Goal: Information Seeking & Learning: Check status

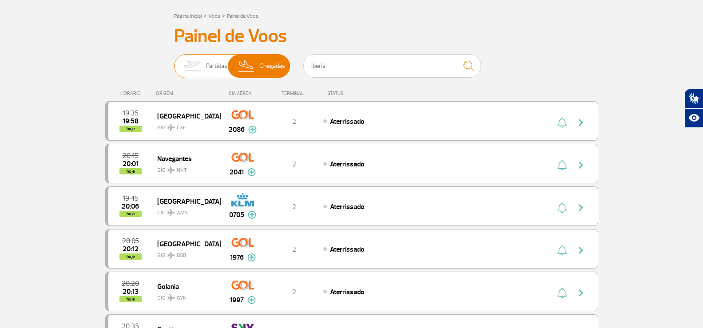
click at [207, 63] on span "Partidas" at bounding box center [216, 66] width 21 height 23
click at [174, 62] on input "Partidas Chegadas" at bounding box center [174, 62] width 0 height 0
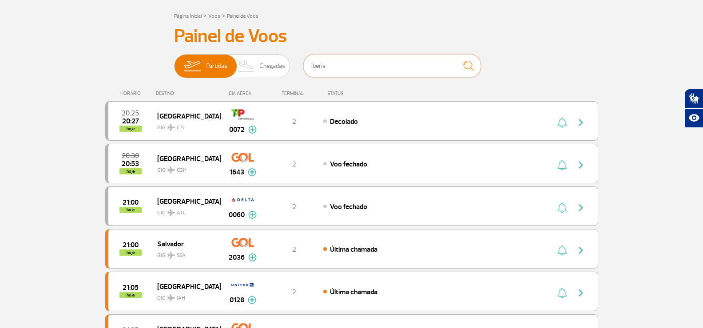
drag, startPoint x: 344, startPoint y: 65, endPoint x: 301, endPoint y: 64, distance: 43.1
click at [301, 64] on div "Partidas Chegadas iberia" at bounding box center [351, 67] width 355 height 27
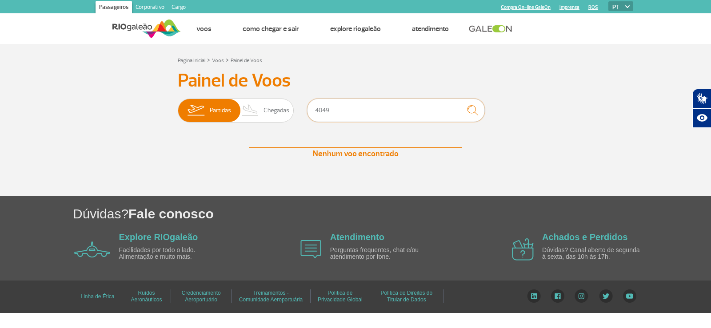
type input "4049"
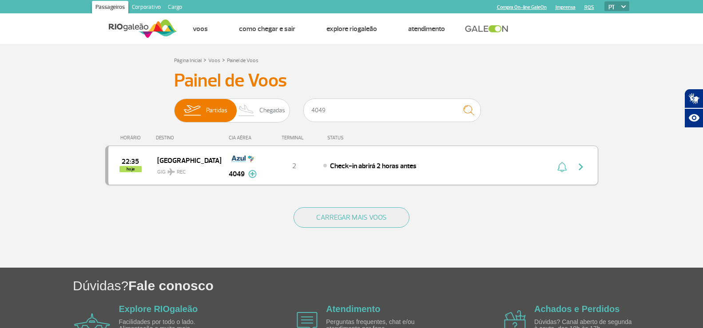
click at [582, 168] on img "button" at bounding box center [581, 167] width 11 height 11
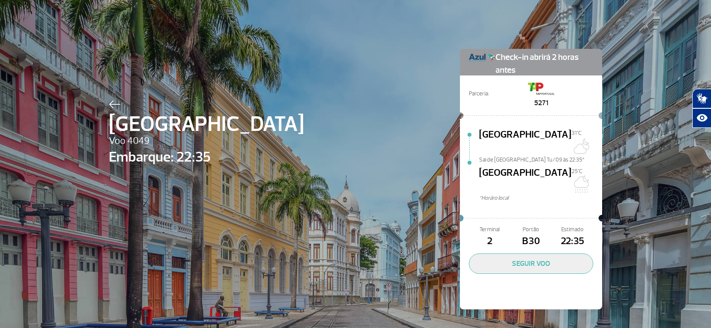
click at [109, 106] on img at bounding box center [115, 104] width 12 height 8
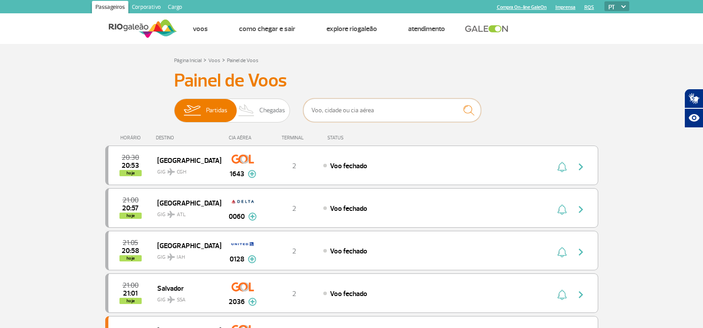
click at [334, 112] on input "text" at bounding box center [392, 111] width 178 height 24
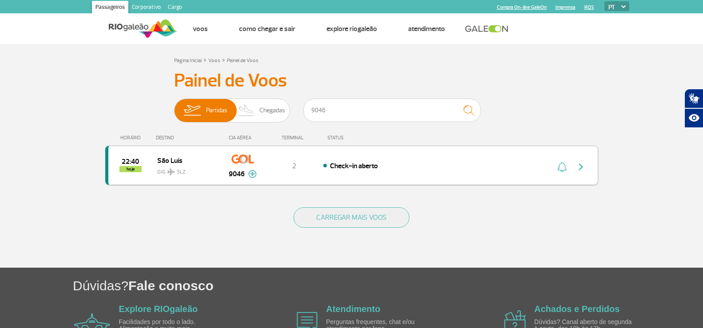
click at [582, 169] on img "button" at bounding box center [581, 167] width 11 height 11
click at [582, 166] on img "button" at bounding box center [581, 167] width 11 height 11
drag, startPoint x: 336, startPoint y: 111, endPoint x: 254, endPoint y: 103, distance: 82.0
click at [254, 103] on div "Partidas Chegadas 9046" at bounding box center [351, 112] width 355 height 27
type input "2084"
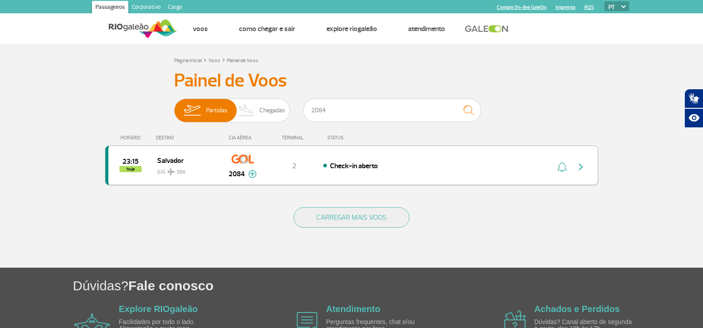
click at [577, 163] on img "button" at bounding box center [581, 167] width 11 height 11
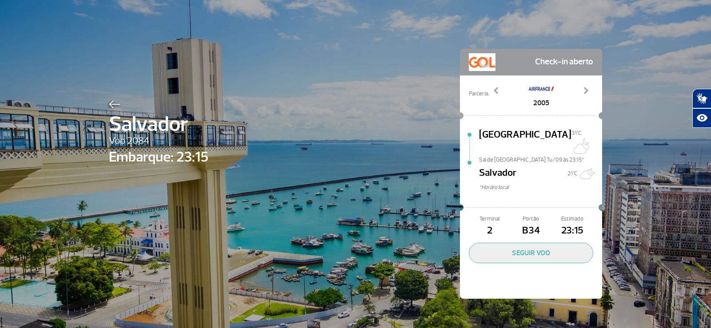
click at [109, 103] on img at bounding box center [115, 104] width 12 height 8
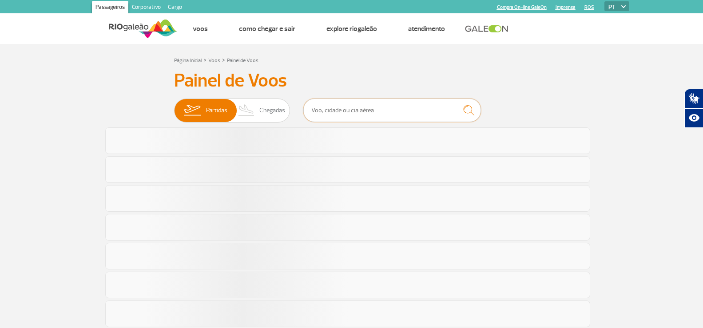
click at [362, 114] on input "text" at bounding box center [392, 111] width 178 height 24
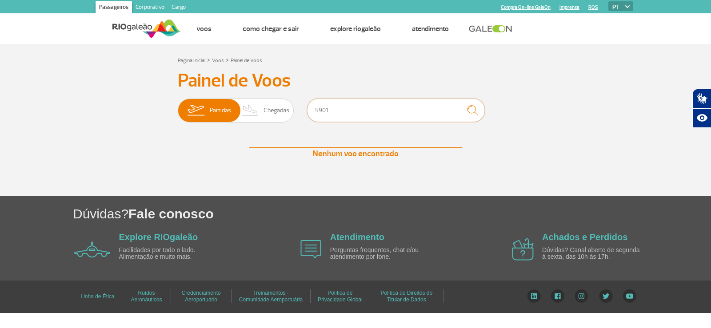
click at [350, 107] on input "5901" at bounding box center [396, 111] width 178 height 24
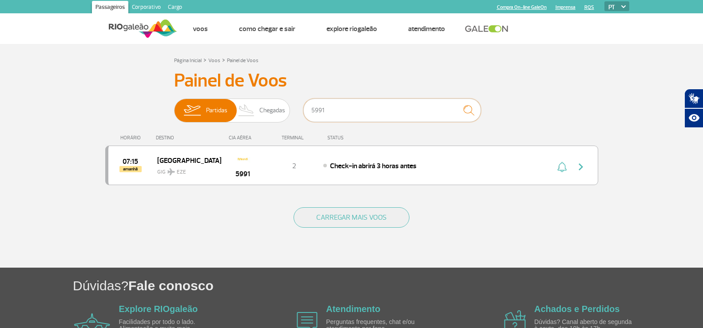
type input "5991"
